Goal: Task Accomplishment & Management: Use online tool/utility

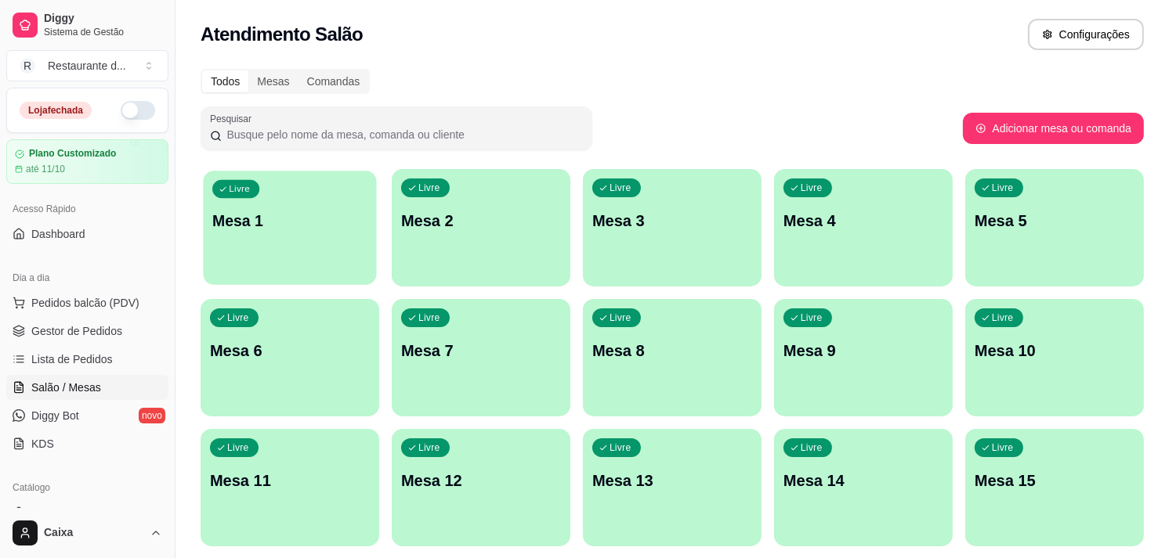
click at [311, 259] on div "Livre Mesa 1" at bounding box center [289, 219] width 173 height 96
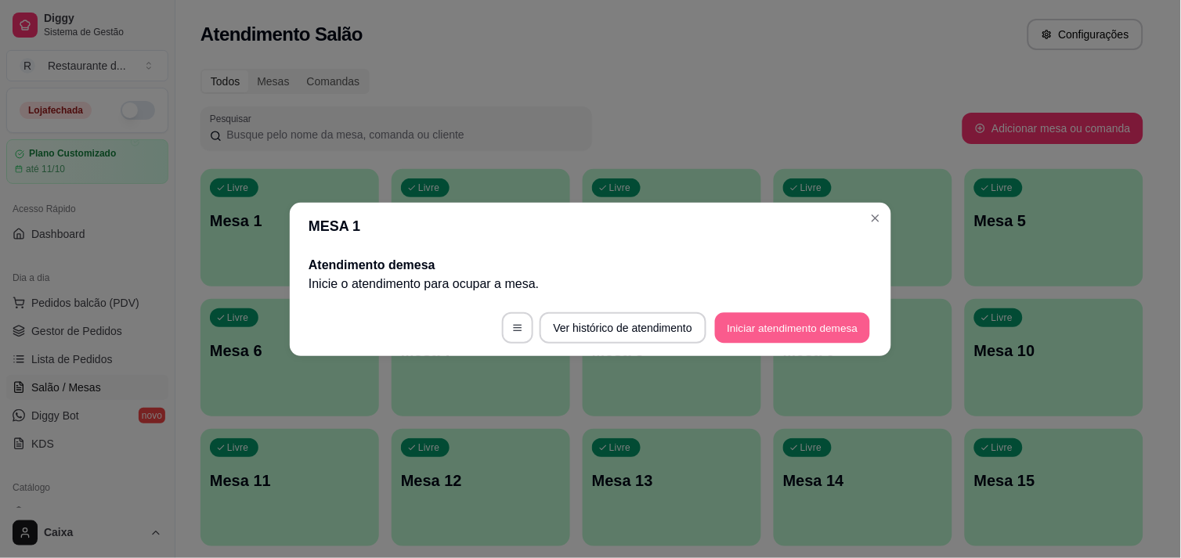
click at [755, 329] on button "Iniciar atendimento de mesa" at bounding box center [792, 328] width 155 height 31
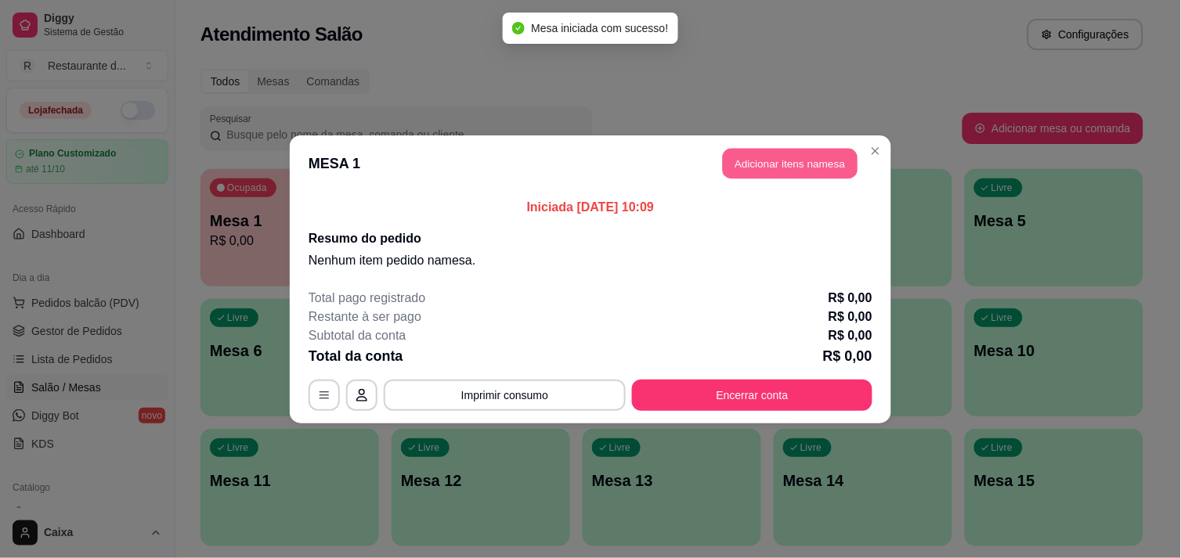
click at [763, 165] on button "Adicionar itens na mesa" at bounding box center [790, 163] width 135 height 31
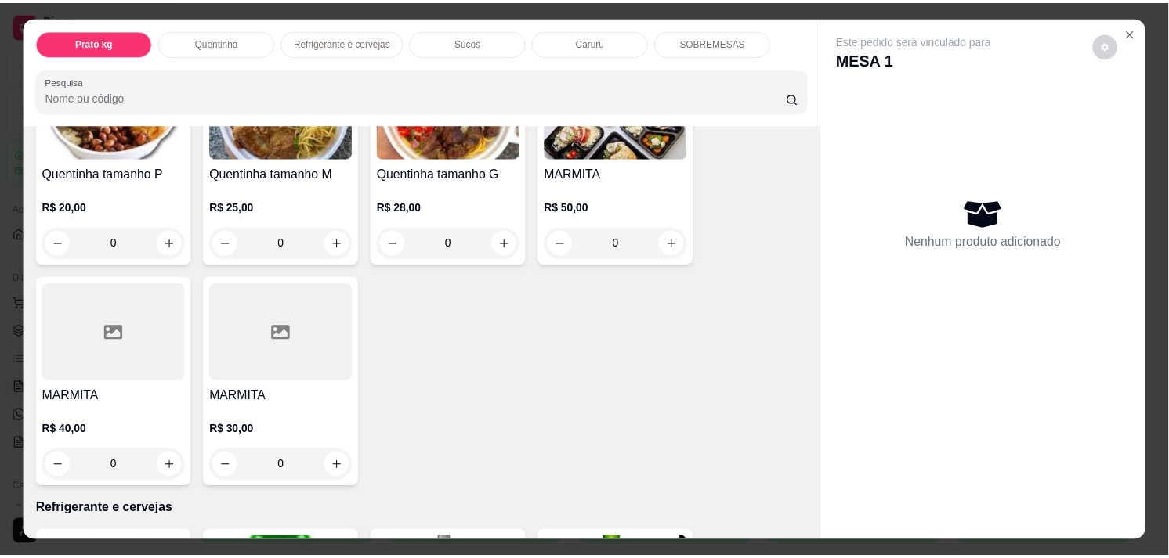
scroll to position [417, 0]
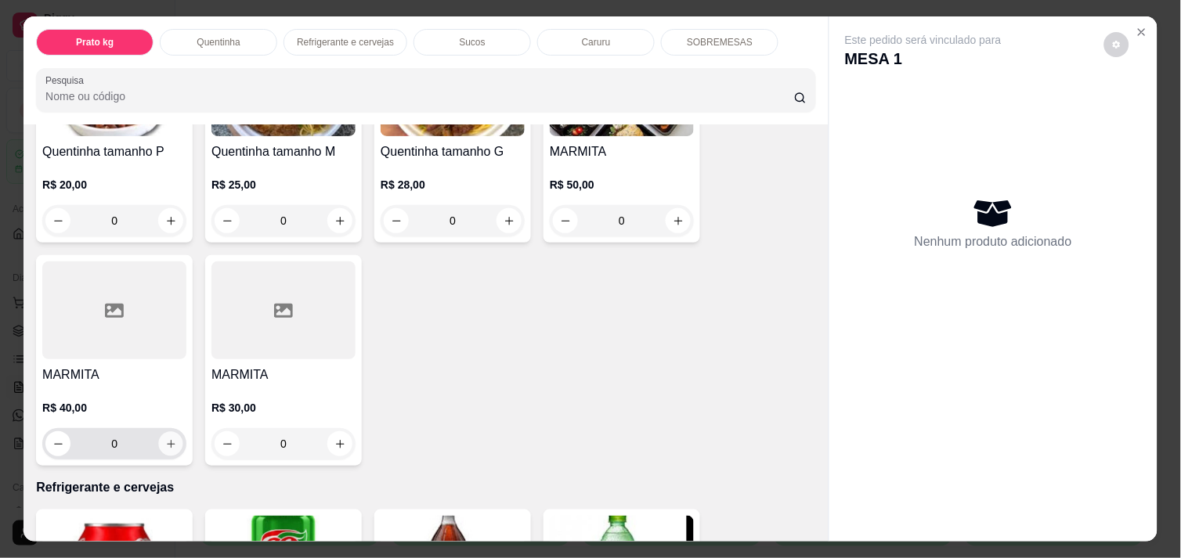
click at [161, 432] on button "increase-product-quantity" at bounding box center [171, 444] width 24 height 24
type input "1"
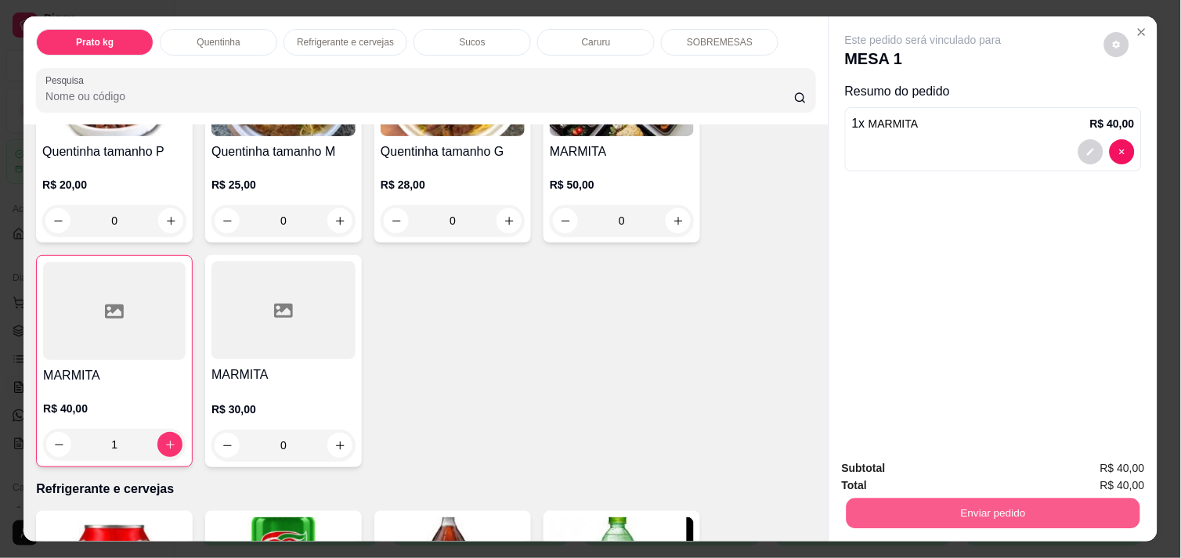
click at [974, 510] on button "Enviar pedido" at bounding box center [994, 513] width 294 height 31
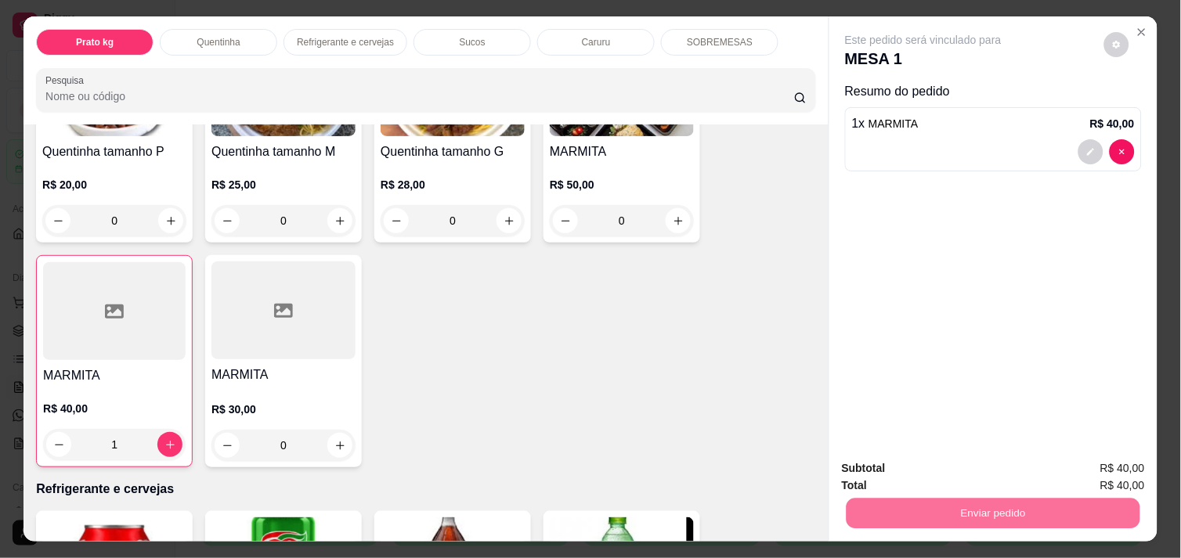
click at [934, 467] on button "Não registrar e enviar pedido" at bounding box center [941, 468] width 158 height 29
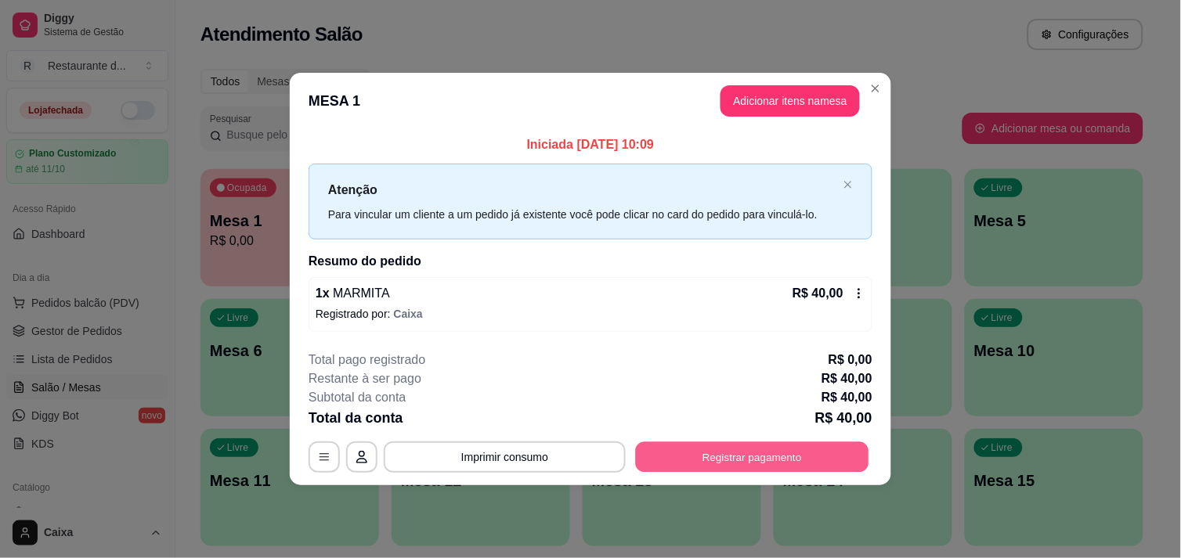
click at [811, 463] on button "Registrar pagamento" at bounding box center [752, 458] width 233 height 31
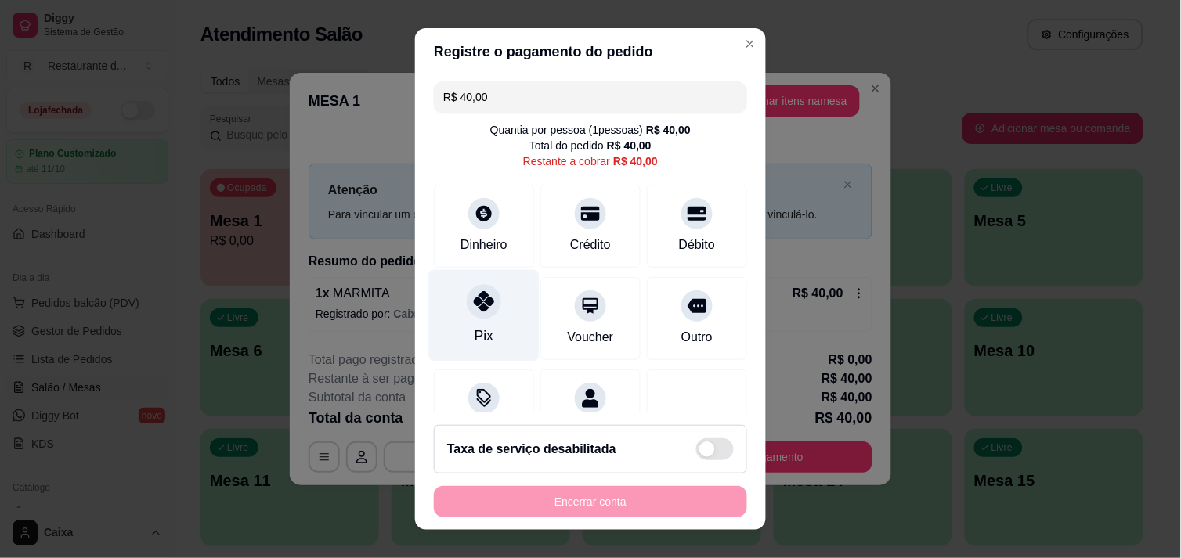
click at [479, 304] on icon at bounding box center [484, 301] width 20 height 20
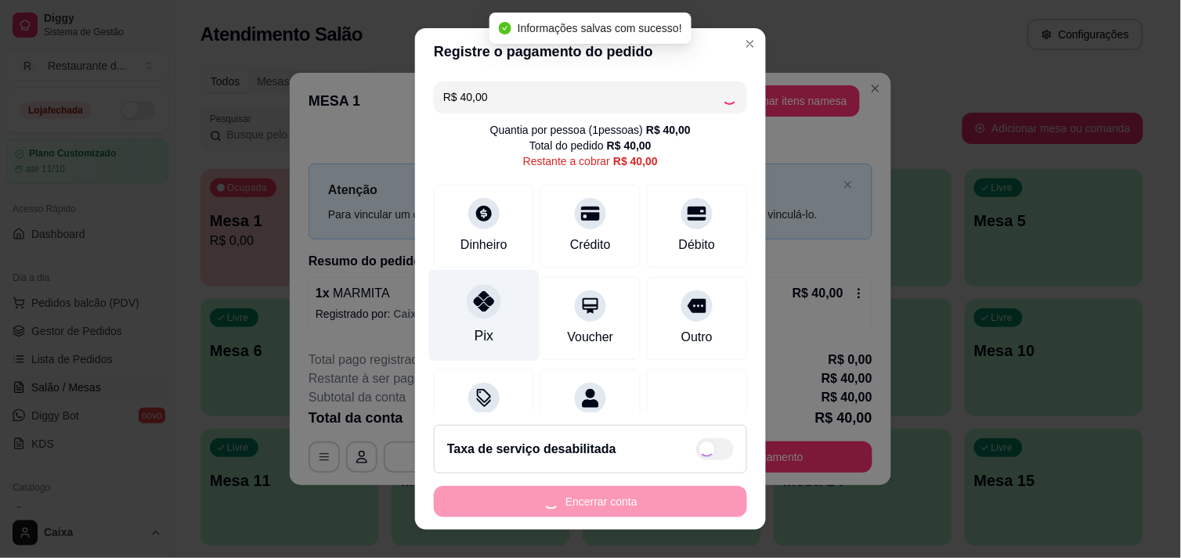
type input "R$ 0,00"
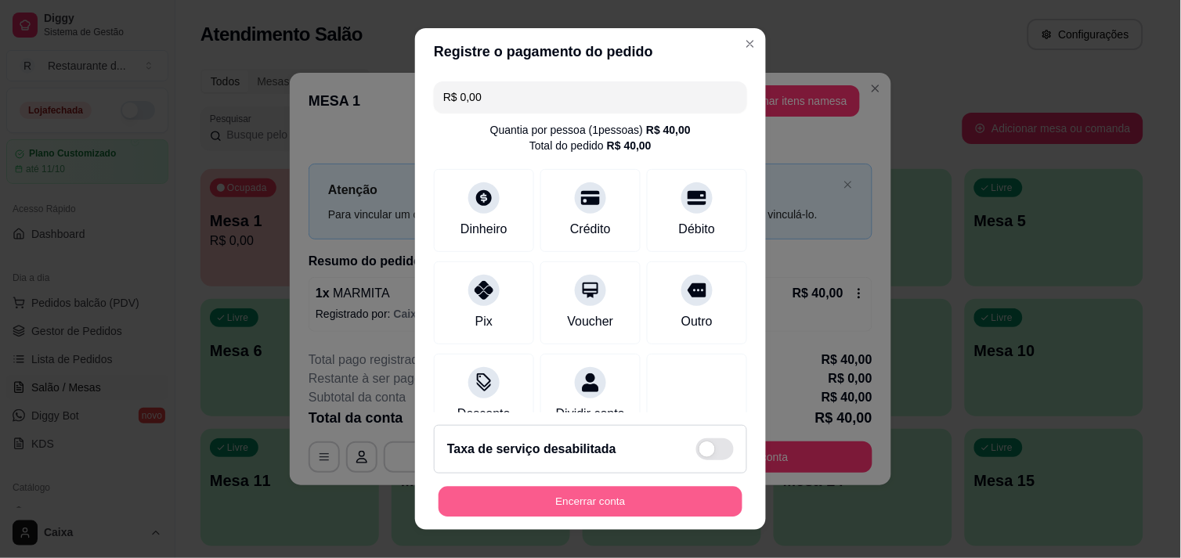
click at [601, 487] on button "Encerrar conta" at bounding box center [591, 502] width 304 height 31
